Goal: Information Seeking & Learning: Learn about a topic

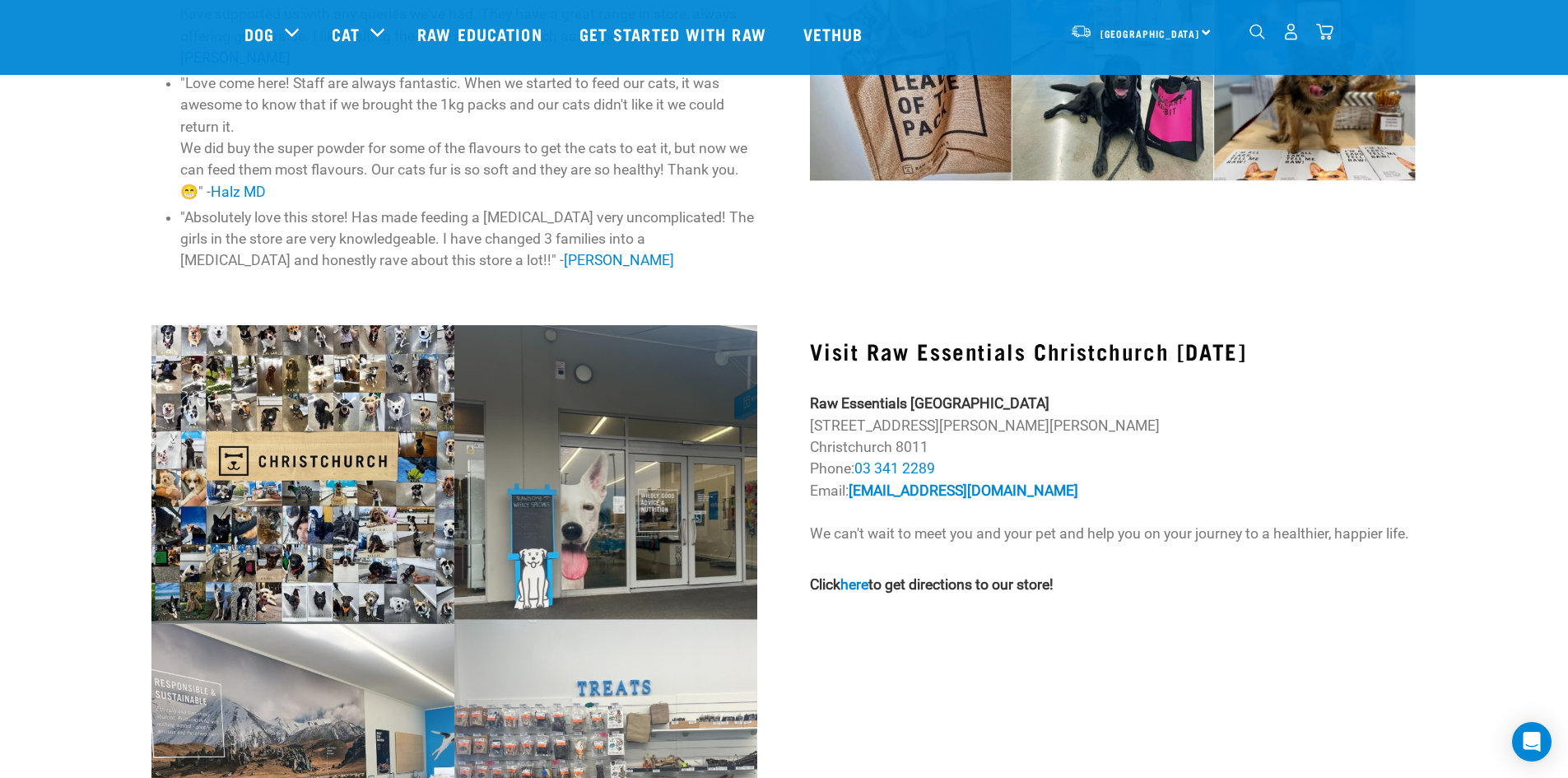
scroll to position [1235, 0]
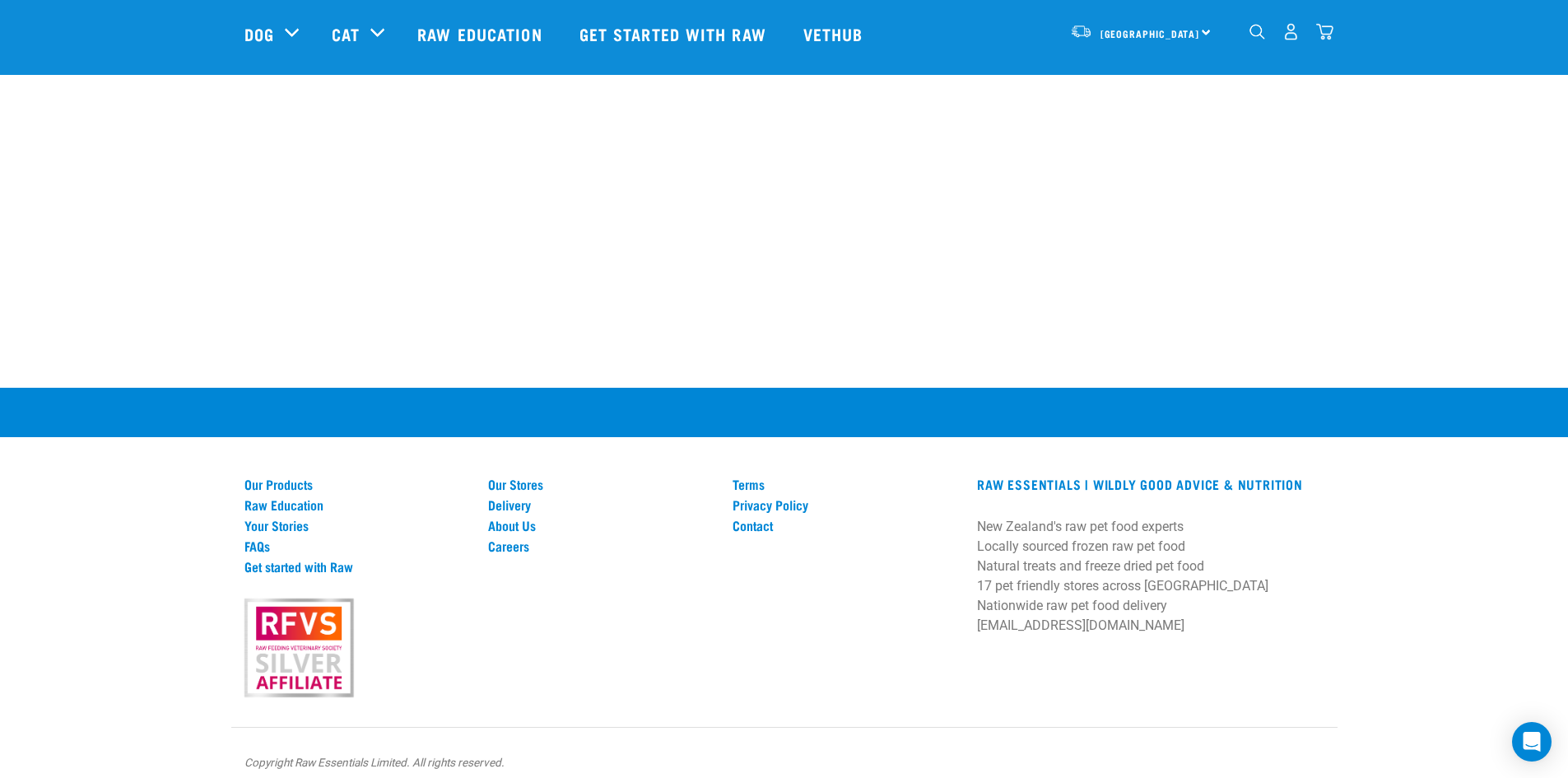
scroll to position [508, 0]
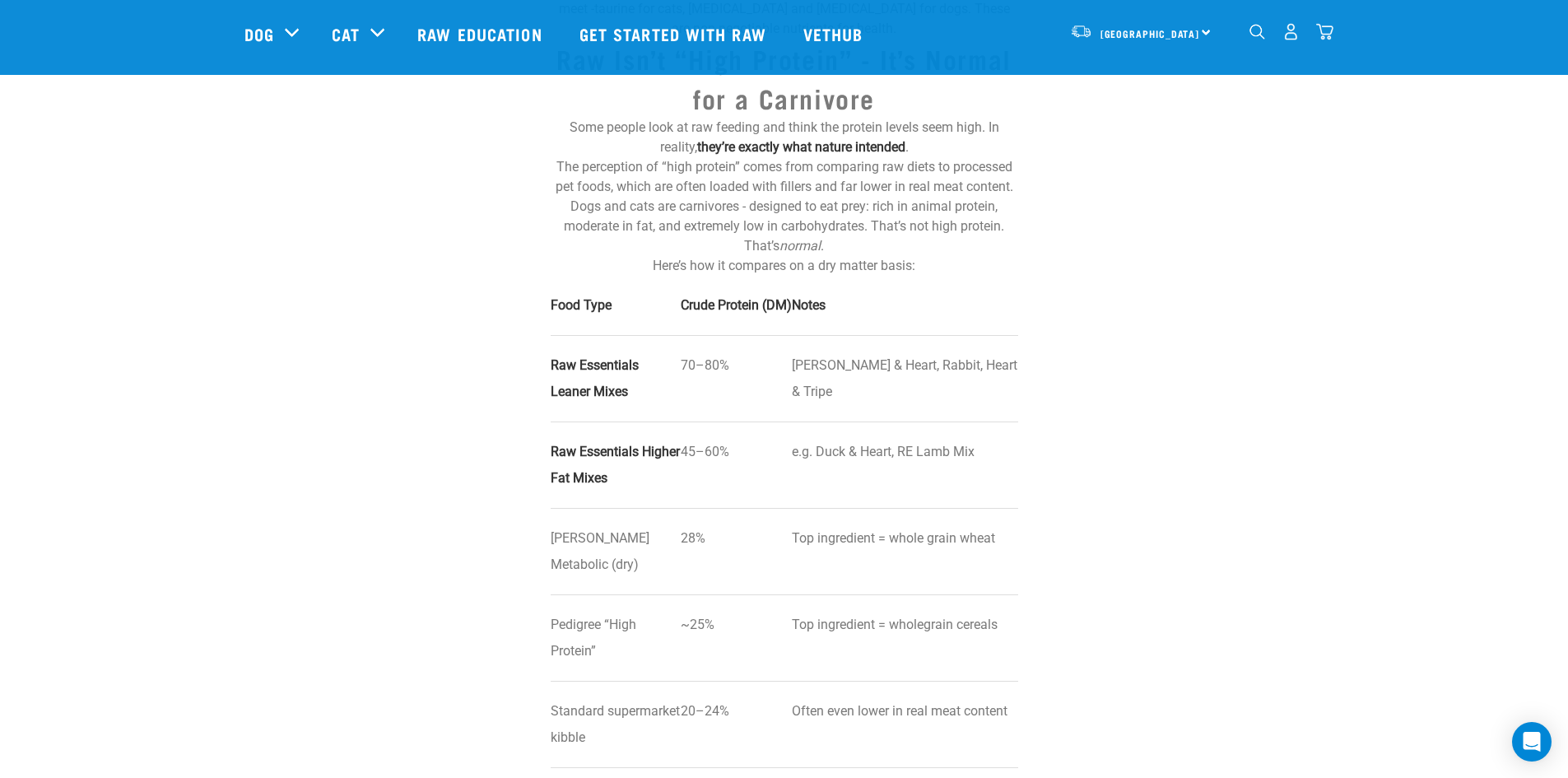
scroll to position [659, 0]
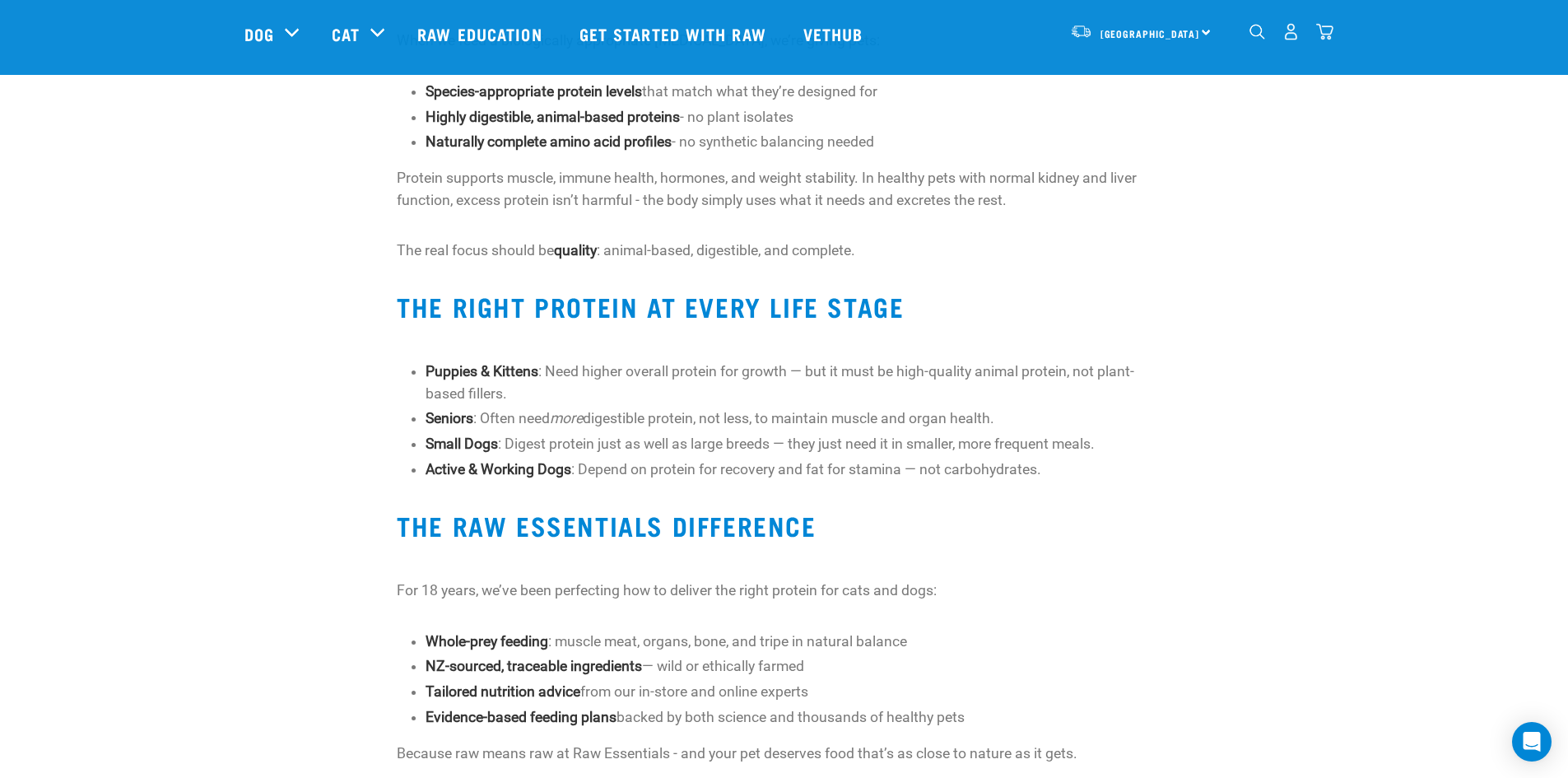
scroll to position [2388, 0]
